Goal: Use online tool/utility: Utilize a website feature to perform a specific function

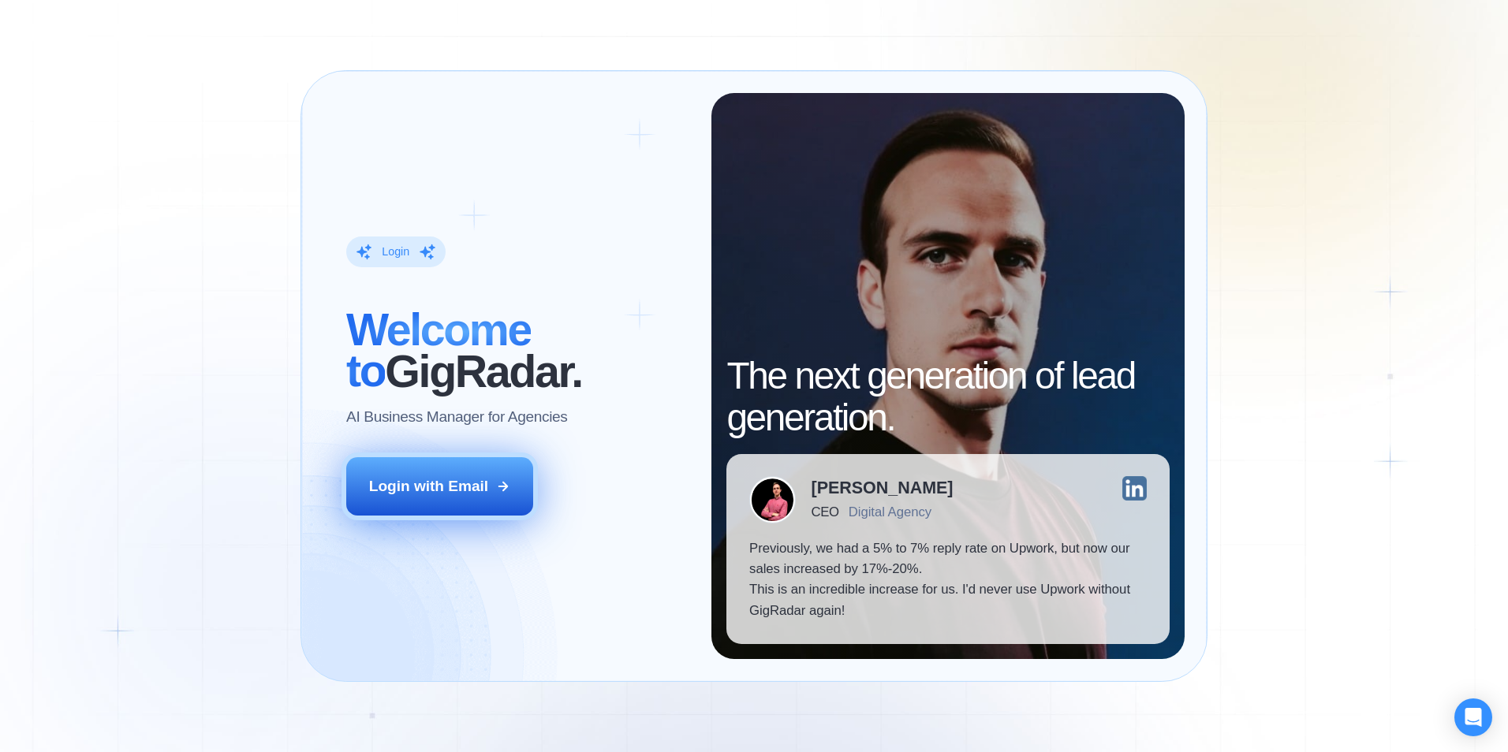
click at [440, 495] on div "Login with Email" at bounding box center [428, 486] width 119 height 21
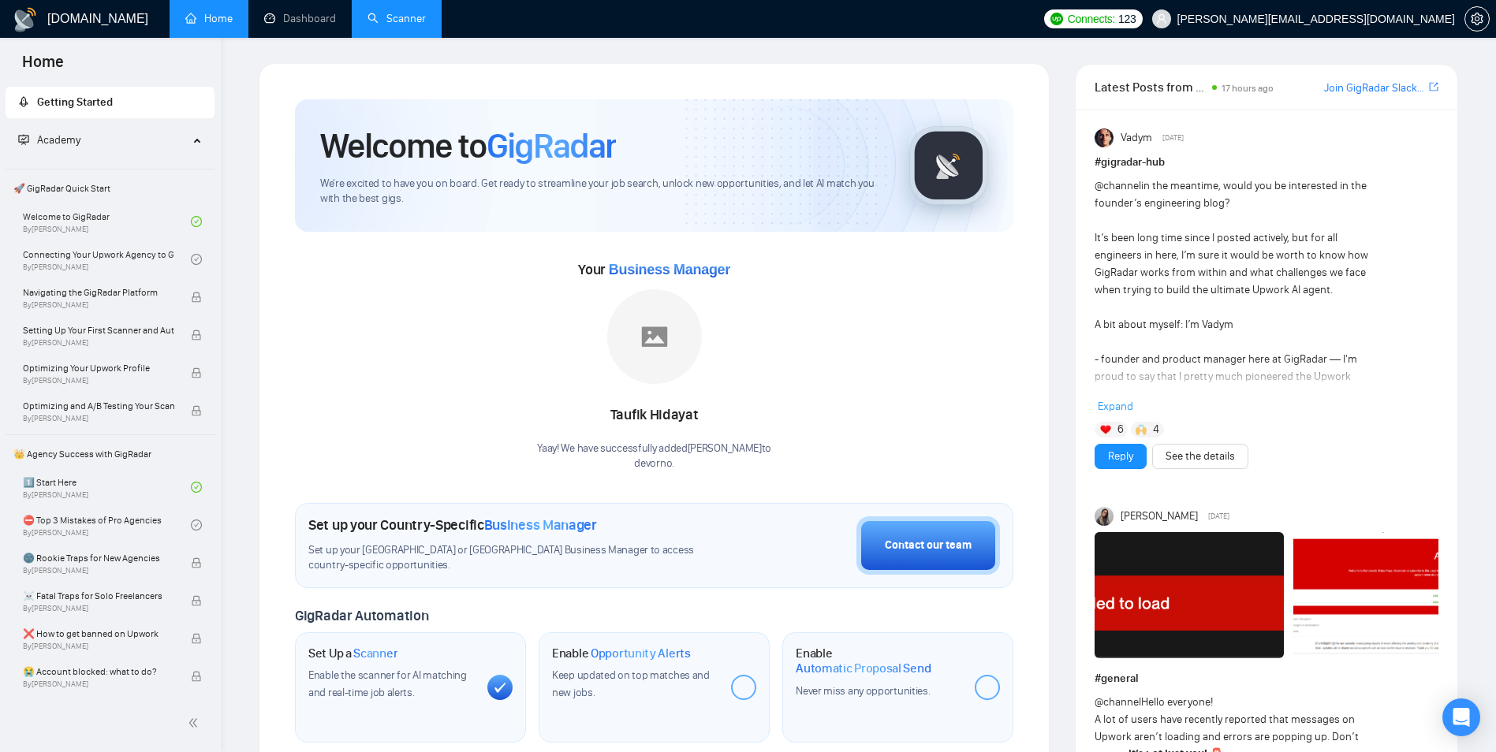
click at [414, 18] on link "Scanner" at bounding box center [397, 18] width 58 height 13
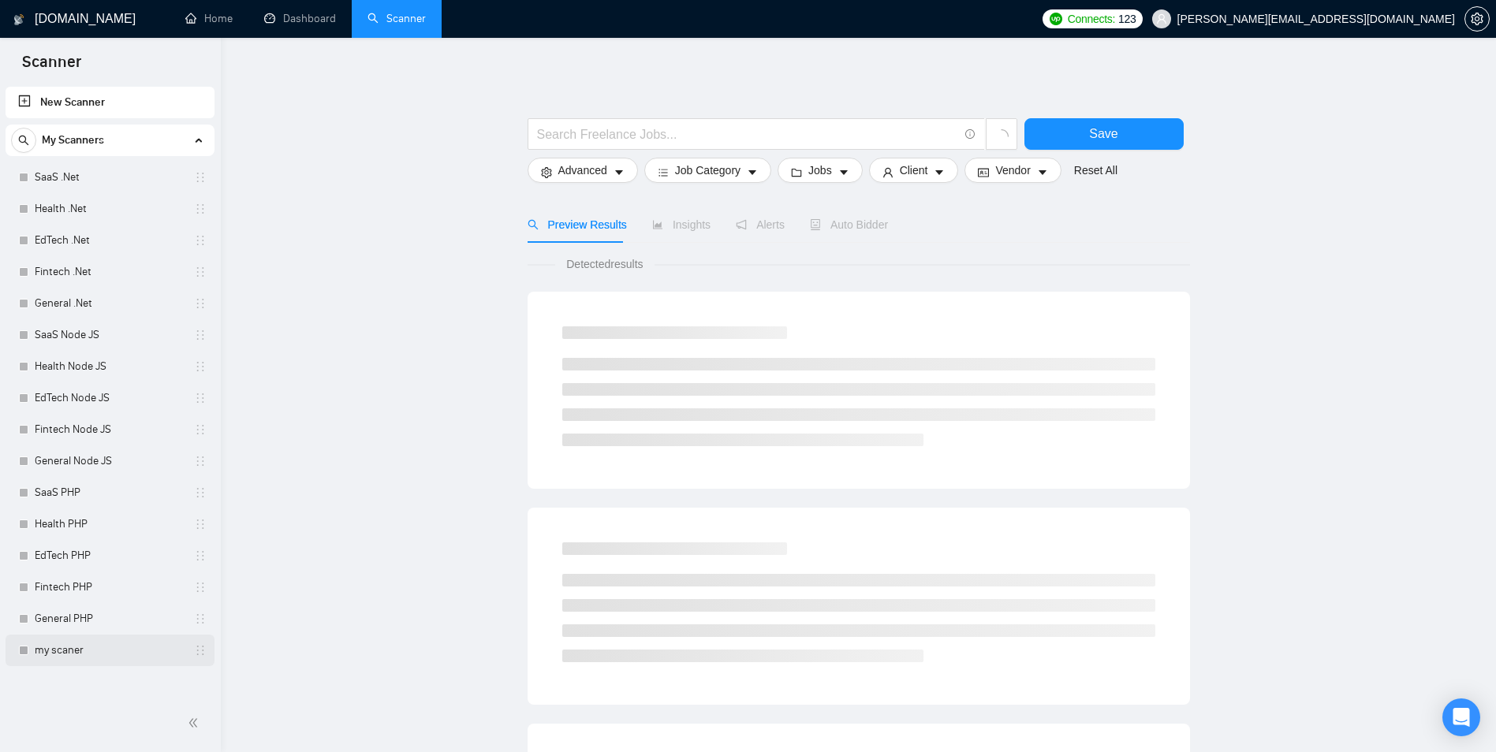
click at [97, 651] on link "my scaner" at bounding box center [110, 651] width 150 height 32
